Goal: Find specific page/section: Find specific page/section

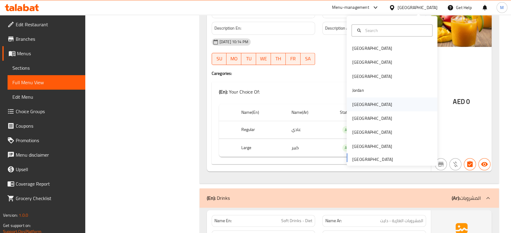
scroll to position [7577, 0]
click at [360, 106] on div "[GEOGRAPHIC_DATA]" at bounding box center [372, 104] width 50 height 14
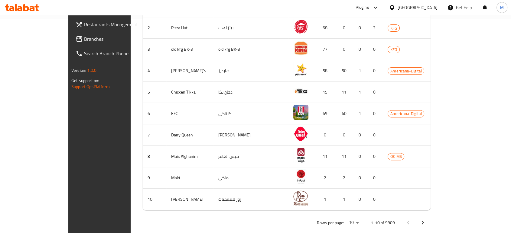
scroll to position [10, 0]
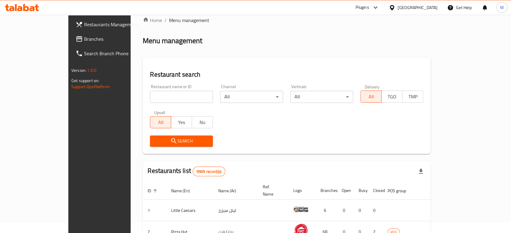
paste input "705918 - NINE"
click at [168, 99] on input "705918 - NINE" at bounding box center [181, 97] width 63 height 12
click at [162, 94] on input "705918 - NINE" at bounding box center [181, 97] width 63 height 12
type input "705918"
click button "Search" at bounding box center [181, 141] width 63 height 11
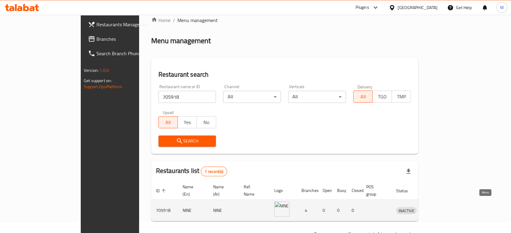
click at [436, 209] on icon "enhanced table" at bounding box center [432, 211] width 7 height 5
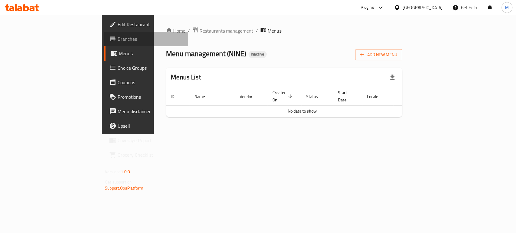
click at [118, 39] on span "Branches" at bounding box center [151, 38] width 66 height 7
